Goal: Entertainment & Leisure: Consume media (video, audio)

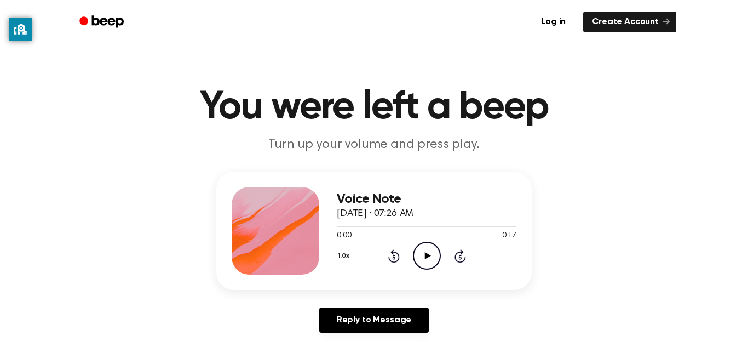
click at [419, 260] on icon "Play Audio" at bounding box center [427, 255] width 28 height 28
click at [392, 254] on icon at bounding box center [393, 255] width 11 height 13
click at [395, 258] on icon "Rewind 5 seconds" at bounding box center [394, 256] width 12 height 14
click at [396, 255] on icon "Rewind 5 seconds" at bounding box center [394, 256] width 12 height 14
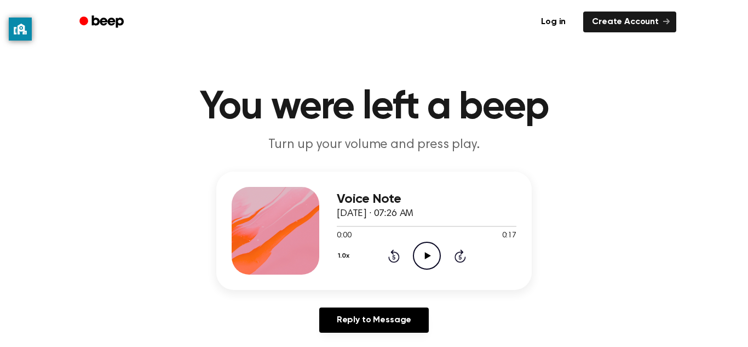
click at [415, 253] on icon "Play Audio" at bounding box center [427, 255] width 28 height 28
click at [436, 259] on icon "Play Audio" at bounding box center [427, 255] width 28 height 28
click at [398, 253] on icon at bounding box center [393, 255] width 11 height 13
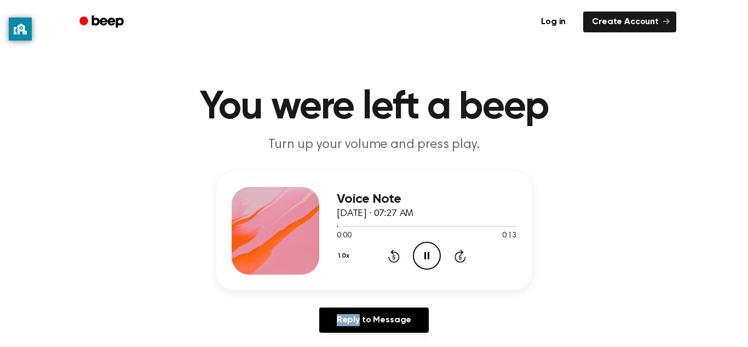
click at [398, 253] on icon at bounding box center [393, 255] width 11 height 13
click at [399, 253] on icon "Rewind 5 seconds" at bounding box center [394, 256] width 12 height 14
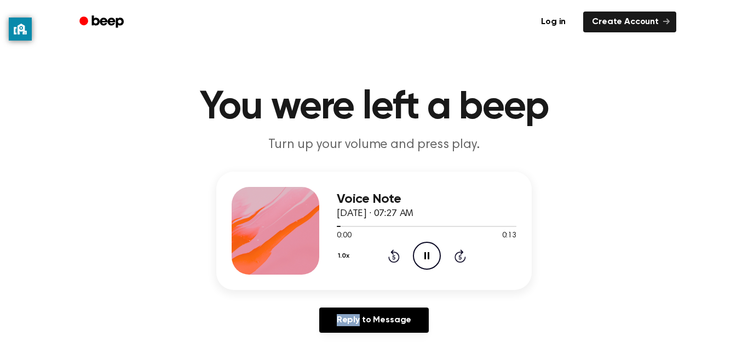
click at [399, 252] on icon "Rewind 5 seconds" at bounding box center [394, 256] width 12 height 14
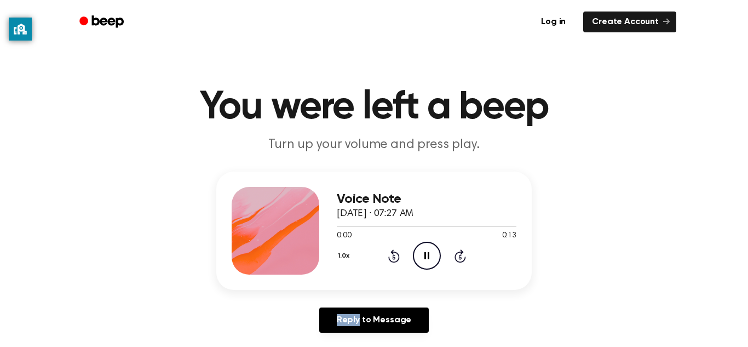
click at [399, 252] on icon "Rewind 5 seconds" at bounding box center [394, 256] width 12 height 14
click at [461, 250] on icon at bounding box center [459, 255] width 11 height 13
click at [396, 255] on icon "Rewind 5 seconds" at bounding box center [394, 256] width 12 height 14
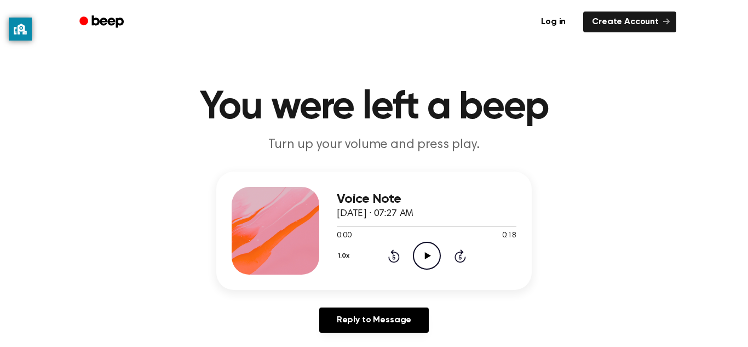
click at [423, 249] on icon "Play Audio" at bounding box center [427, 255] width 28 height 28
click at [424, 255] on icon "Play Audio" at bounding box center [427, 255] width 28 height 28
click at [391, 250] on icon at bounding box center [393, 255] width 11 height 13
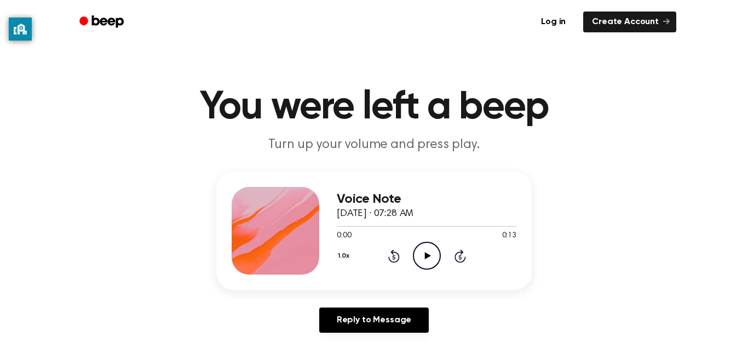
click at [424, 262] on icon "Play Audio" at bounding box center [427, 255] width 28 height 28
click at [422, 258] on icon "Play Audio" at bounding box center [427, 255] width 28 height 28
click at [420, 253] on icon "Play Audio" at bounding box center [427, 255] width 28 height 28
click at [426, 258] on icon "Play Audio" at bounding box center [427, 255] width 28 height 28
click at [391, 257] on icon "Rewind 5 seconds" at bounding box center [394, 256] width 12 height 14
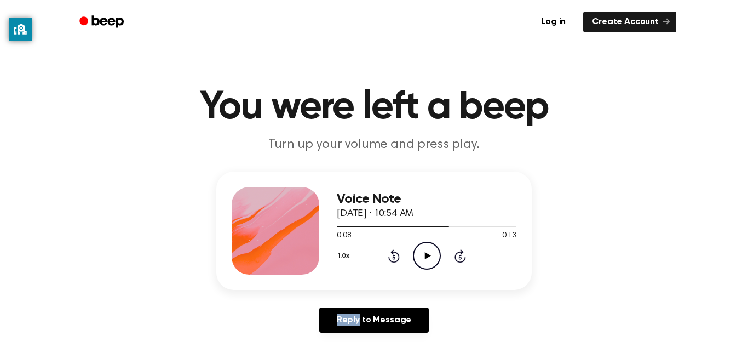
click at [391, 257] on icon "Rewind 5 seconds" at bounding box center [394, 256] width 12 height 14
click at [430, 249] on icon "Play Audio" at bounding box center [427, 255] width 28 height 28
click at [428, 255] on icon at bounding box center [427, 255] width 6 height 7
click at [394, 251] on icon "Rewind 5 seconds" at bounding box center [394, 256] width 12 height 14
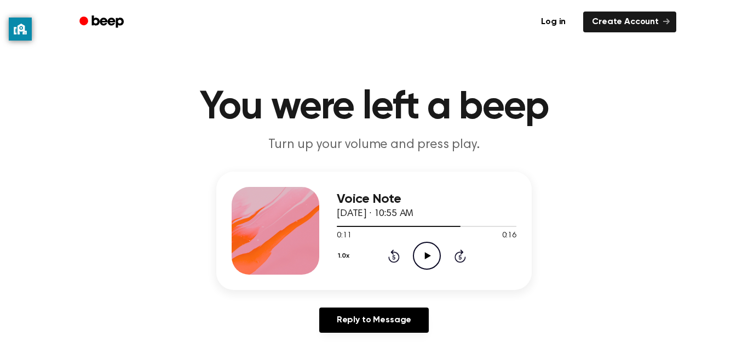
click at [394, 251] on icon "Rewind 5 seconds" at bounding box center [394, 256] width 12 height 14
click at [423, 247] on icon "Play Audio" at bounding box center [427, 255] width 28 height 28
click at [429, 256] on icon at bounding box center [427, 255] width 6 height 7
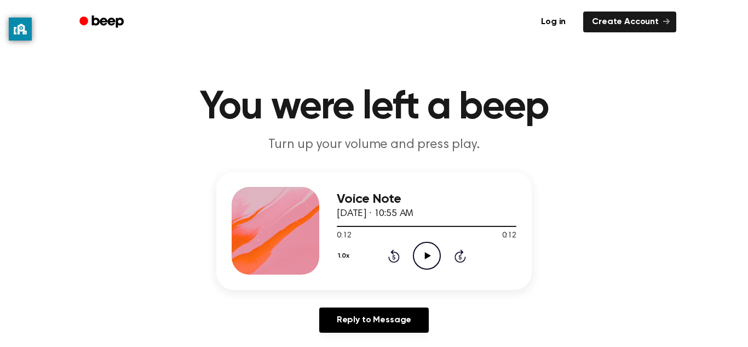
click at [429, 256] on icon at bounding box center [427, 255] width 6 height 7
click at [420, 256] on icon "Play Audio" at bounding box center [427, 255] width 28 height 28
